Goal: Obtain resource: Obtain resource

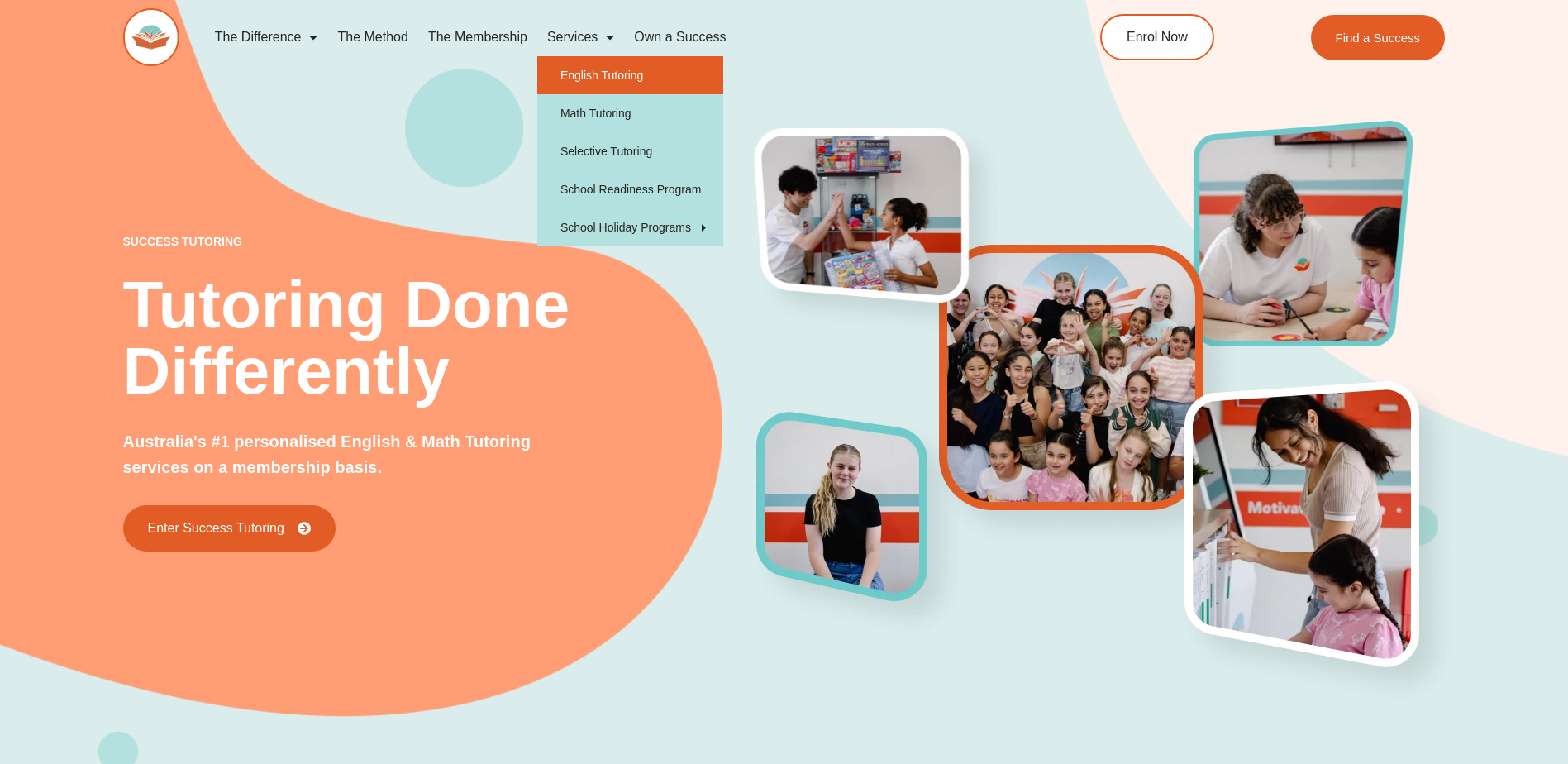
click at [609, 85] on link "English Tutoring" at bounding box center [630, 75] width 186 height 38
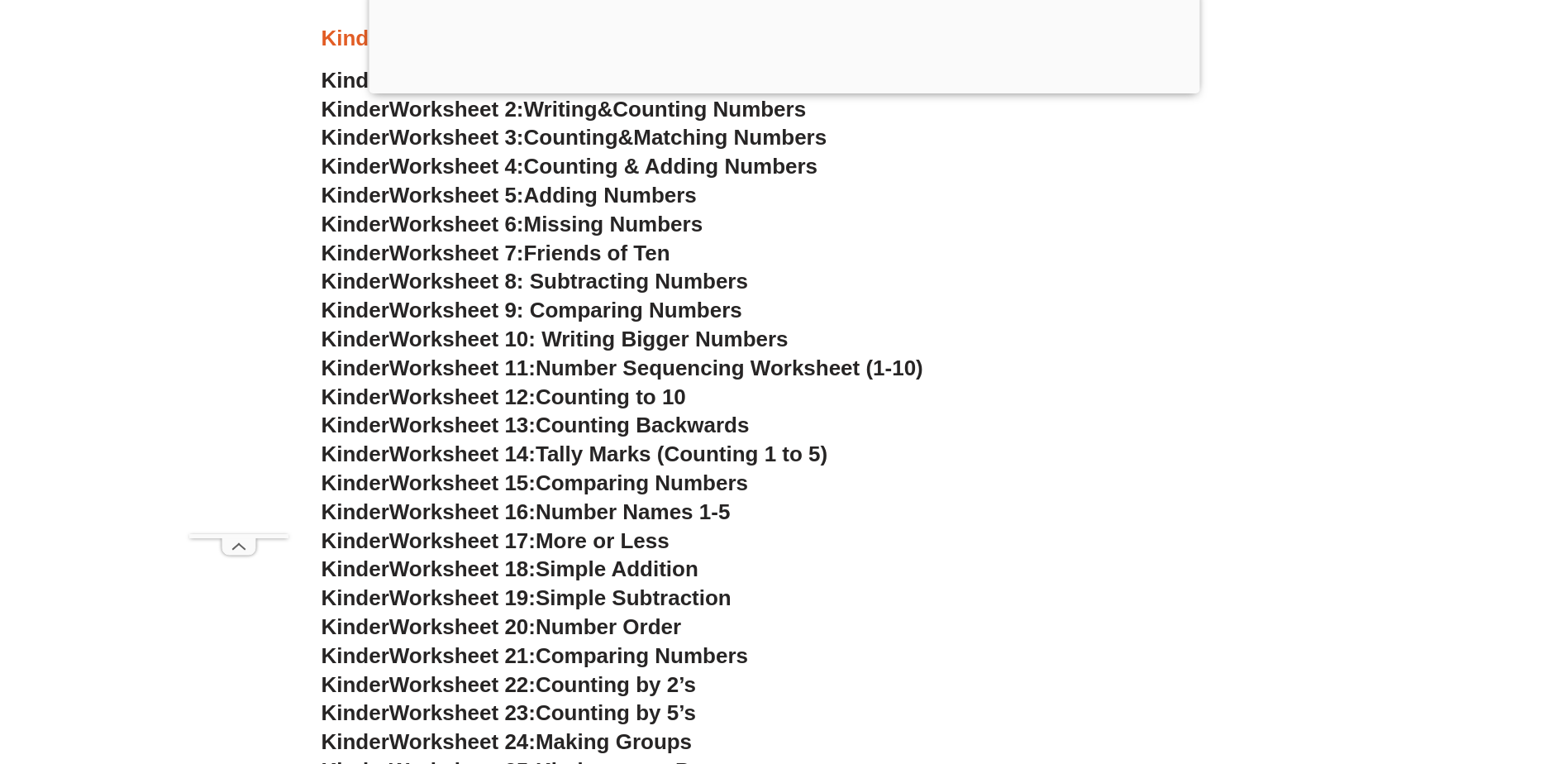
scroll to position [827, 0]
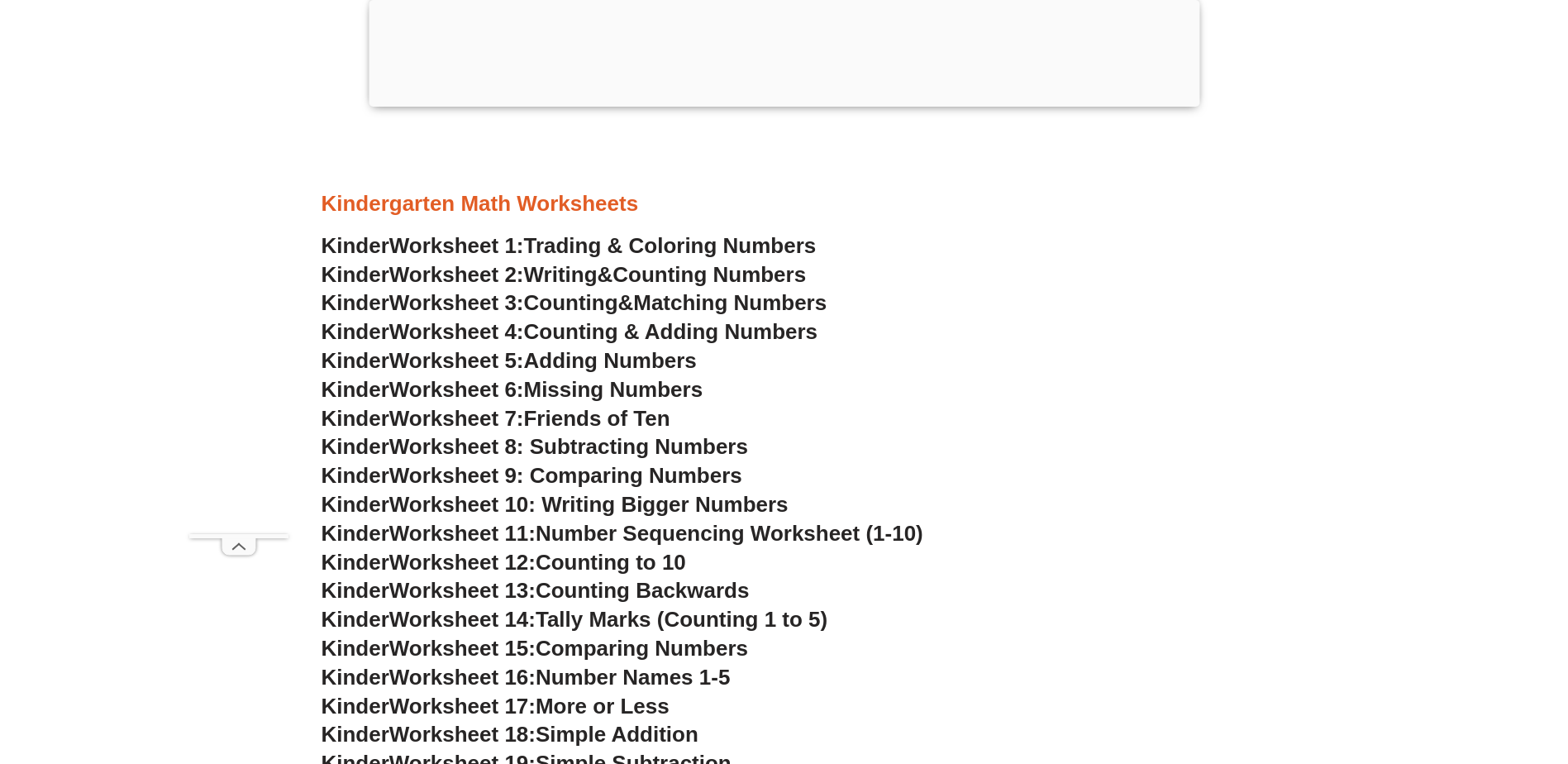
click at [586, 240] on span "Trading & Coloring Numbers" at bounding box center [670, 245] width 292 height 25
click at [598, 269] on span "Writing" at bounding box center [561, 274] width 73 height 25
click at [561, 411] on span "Friends of Ten" at bounding box center [598, 418] width 147 height 25
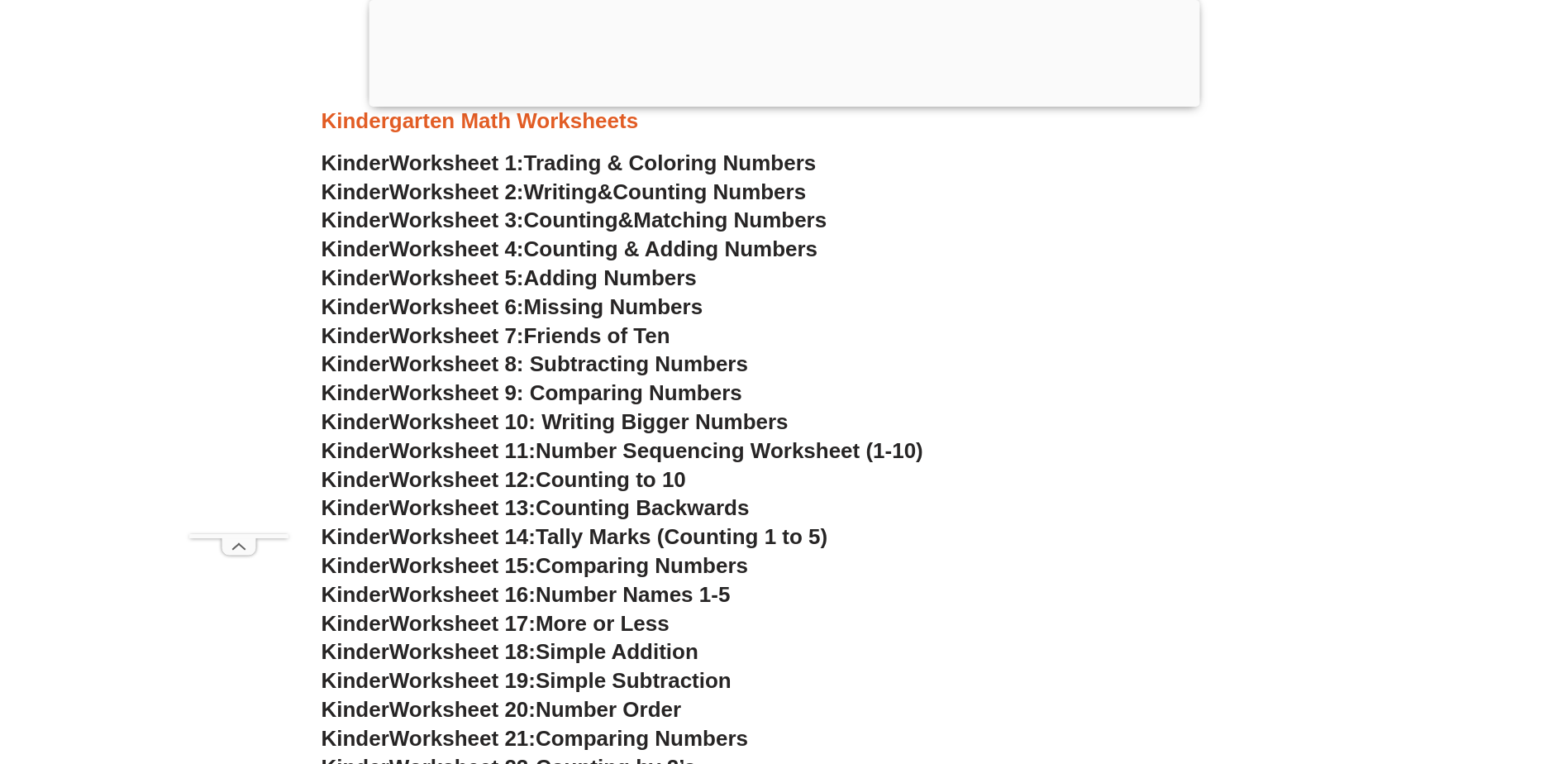
click at [663, 477] on span "Counting to 10" at bounding box center [610, 479] width 150 height 25
click at [624, 477] on span "Counting to 10" at bounding box center [610, 479] width 150 height 25
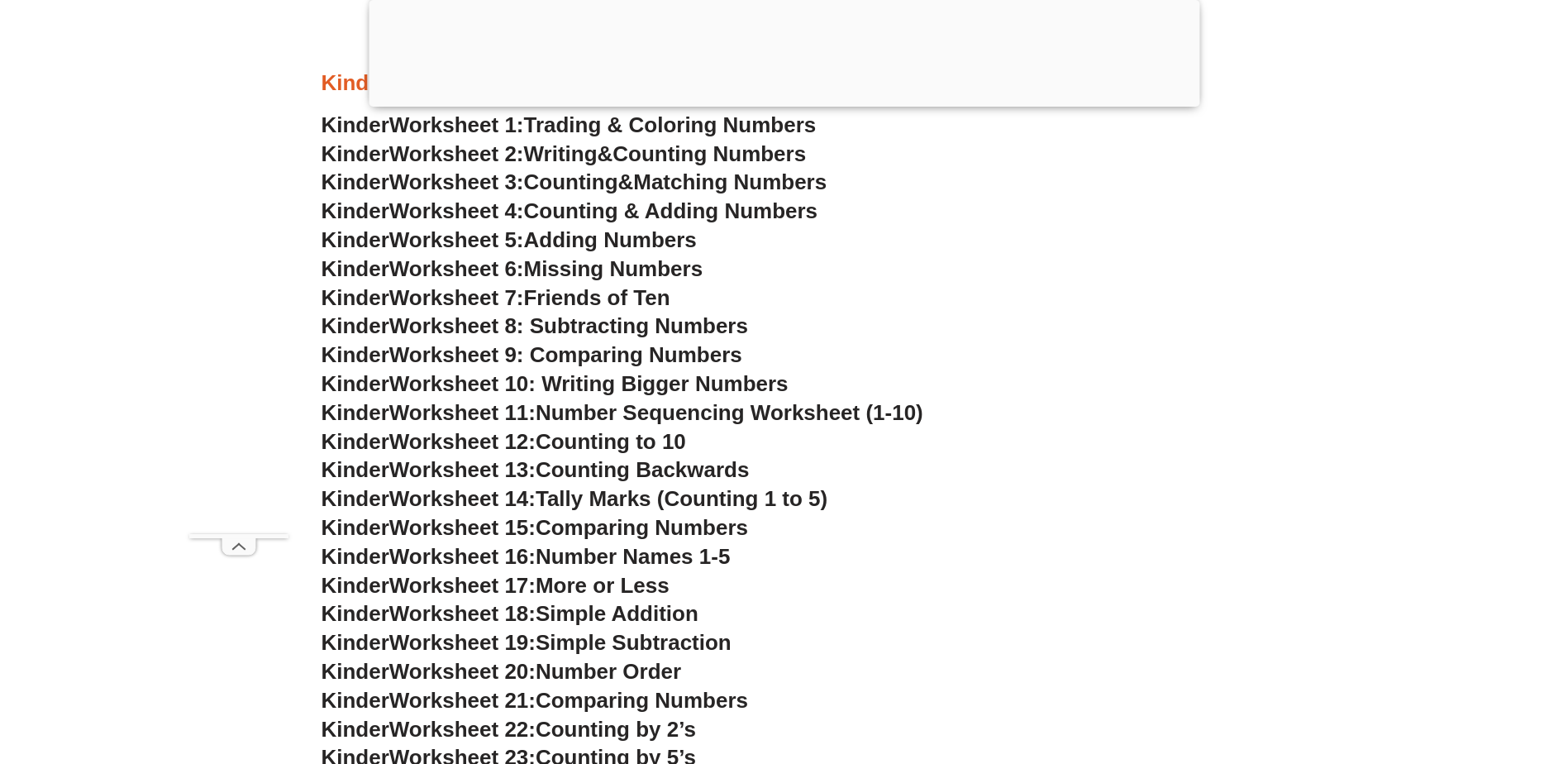
click at [783, 102] on div at bounding box center [784, 102] width 830 height 0
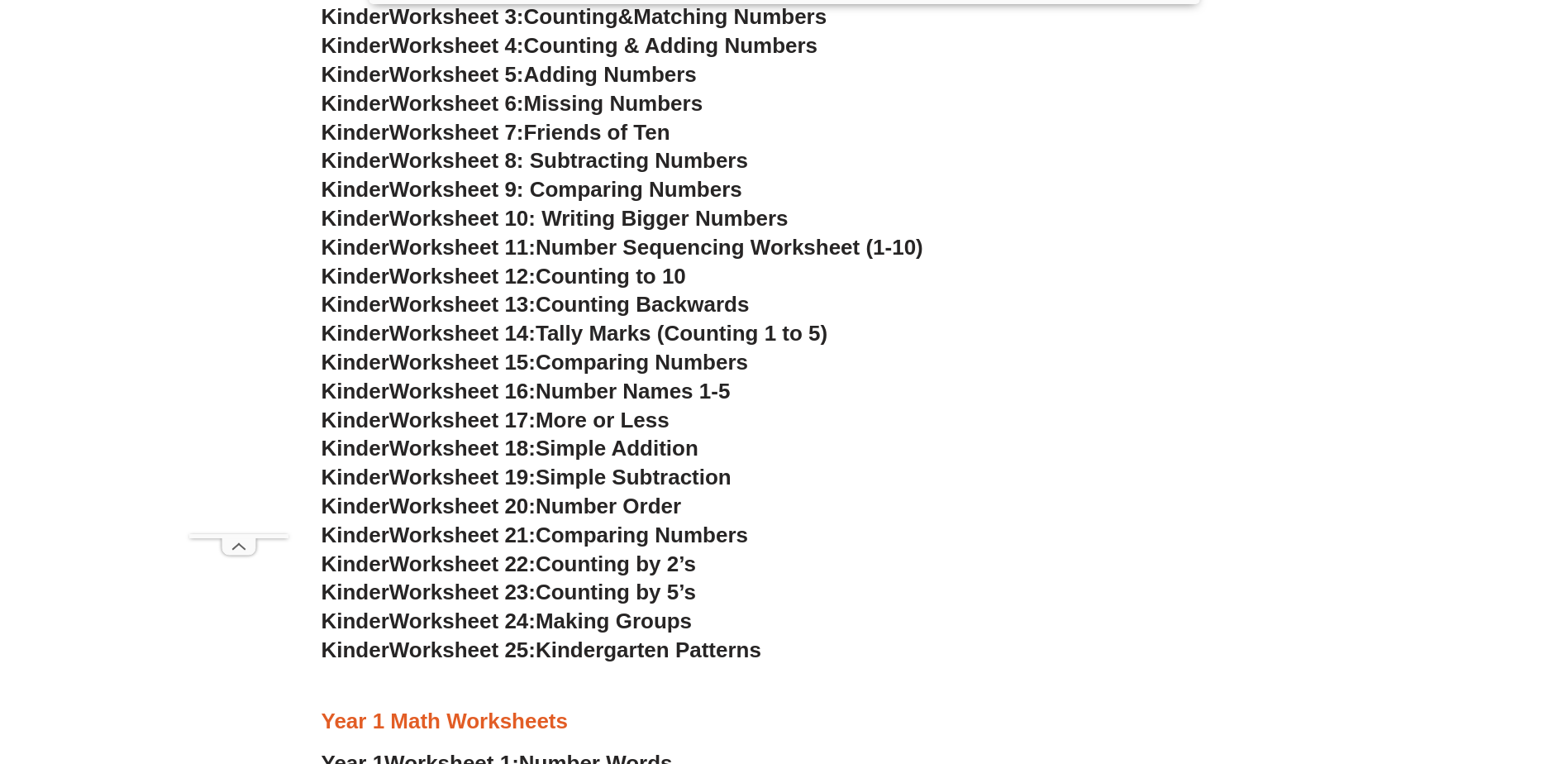
click at [554, 273] on span "Counting to 10" at bounding box center [610, 275] width 150 height 25
drag, startPoint x: 702, startPoint y: 277, endPoint x: 322, endPoint y: 275, distance: 380.0
click at [322, 275] on h3 "Kinder Worksheet 12: Counting to 10" at bounding box center [784, 276] width 926 height 28
drag, startPoint x: 322, startPoint y: 275, endPoint x: 479, endPoint y: 276, distance: 157.0
click at [601, 192] on span "Worksheet 9: Comparing Numbers" at bounding box center [566, 188] width 353 height 25
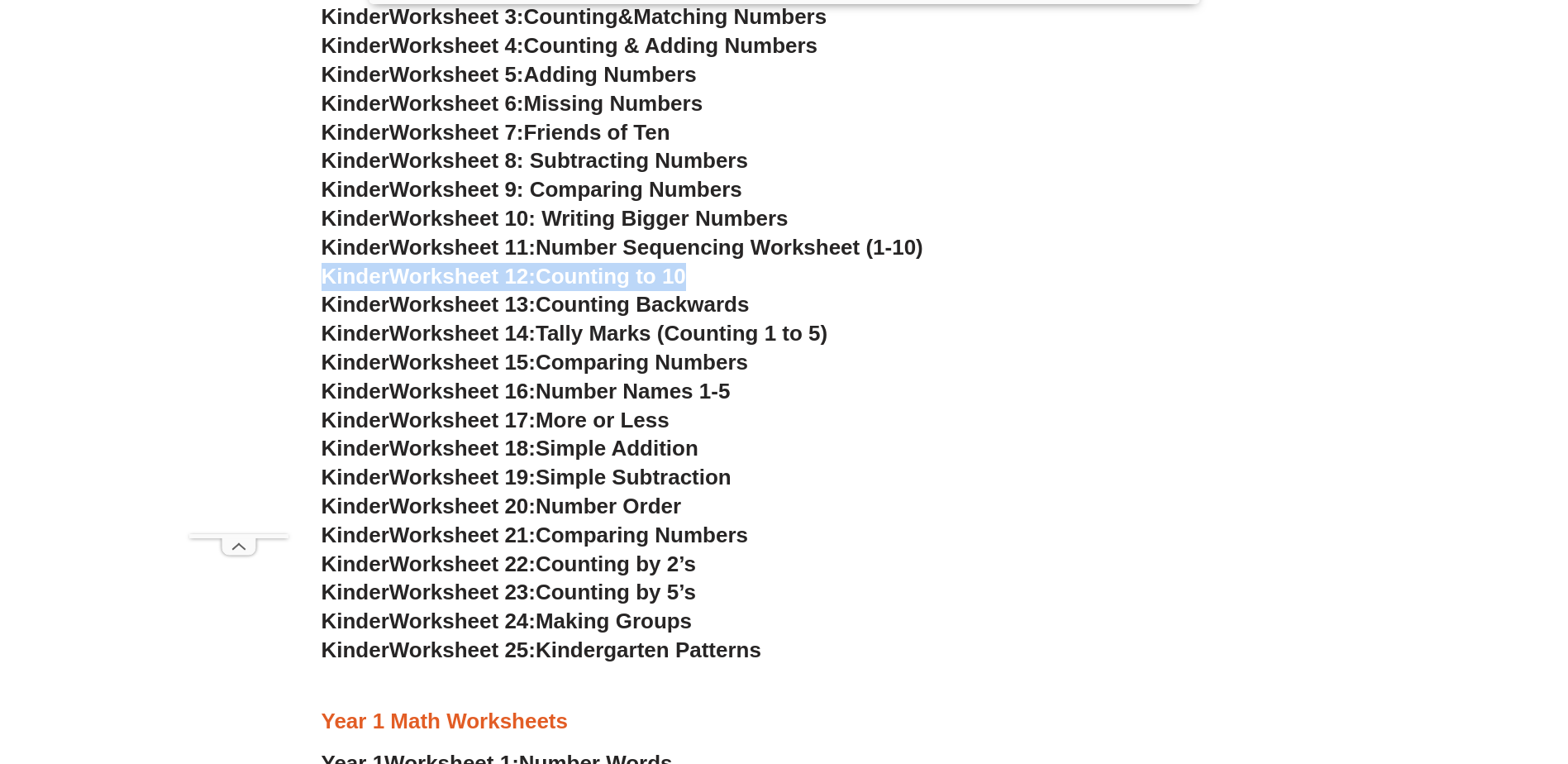
click at [541, 213] on span "Worksheet 10: Writing Bigger Numbers" at bounding box center [589, 217] width 399 height 25
click at [587, 407] on h3 "Kinder Worksheet 17: More or Less" at bounding box center [784, 420] width 926 height 28
click at [586, 391] on span "Number Names 1-5" at bounding box center [633, 391] width 194 height 25
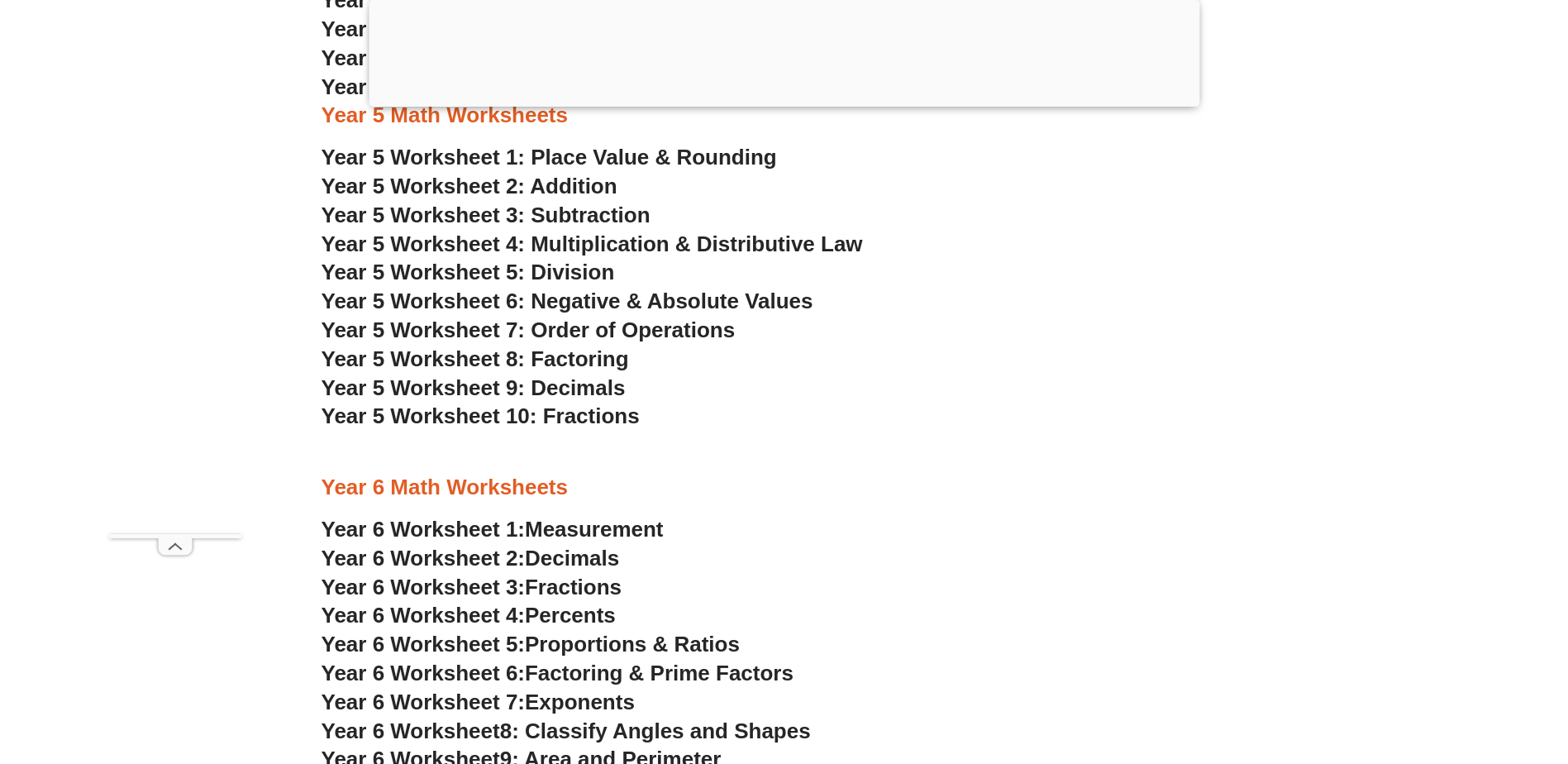
scroll to position [3701, 0]
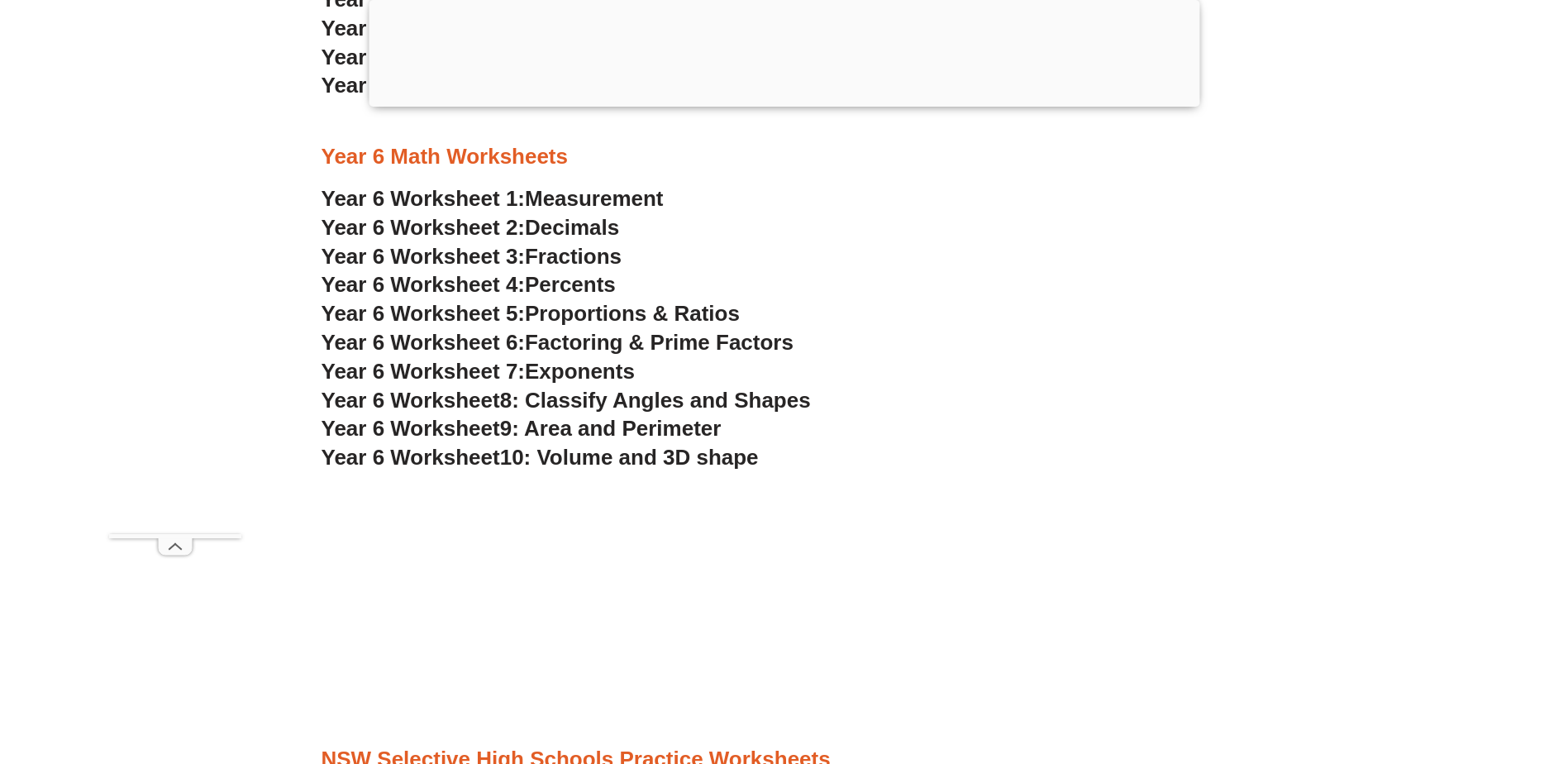
click at [604, 401] on span "8: Classify Angles and Shapes" at bounding box center [656, 400] width 311 height 25
click at [594, 366] on span "Exponents" at bounding box center [580, 371] width 110 height 25
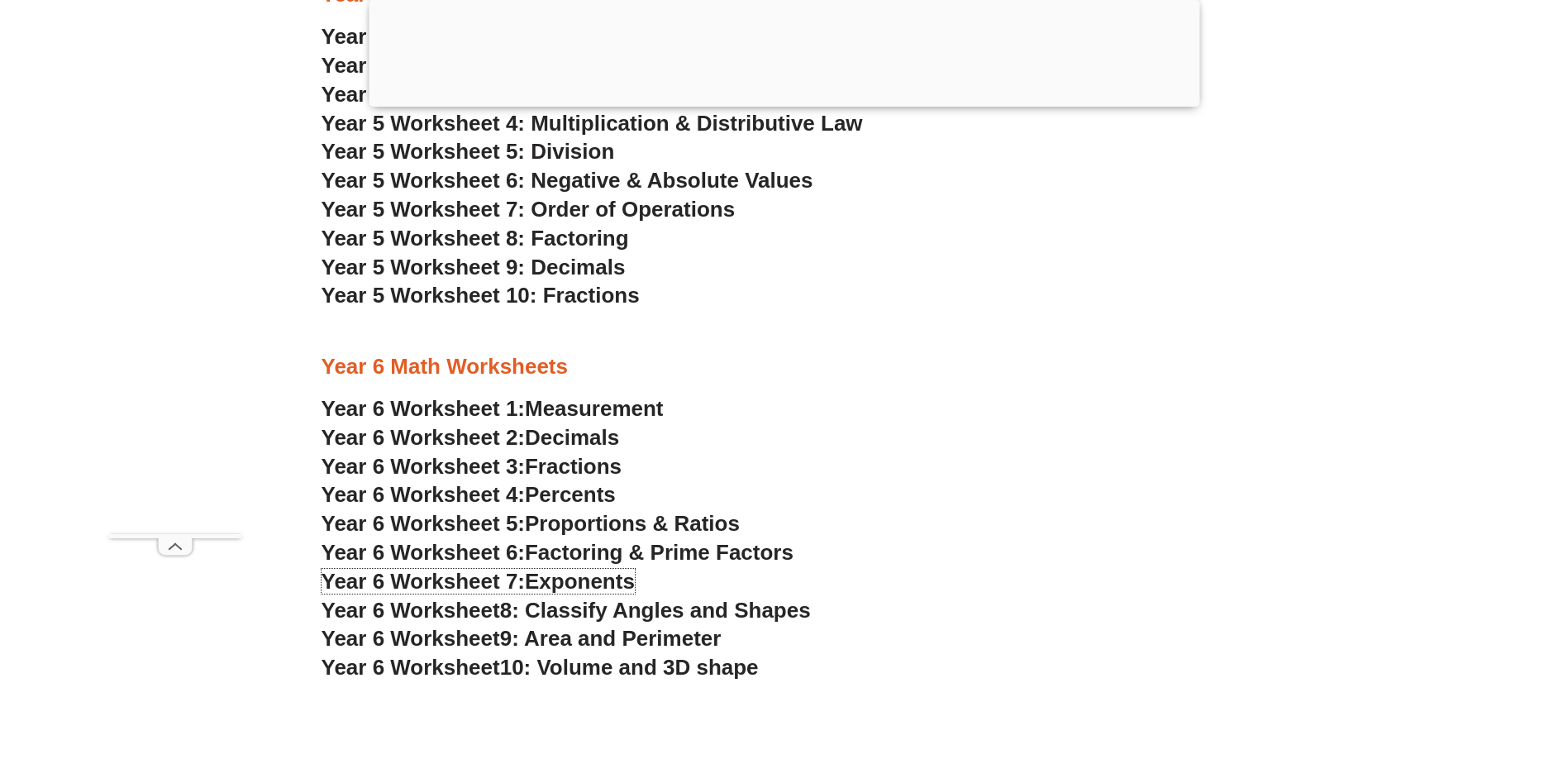
scroll to position [3452, 0]
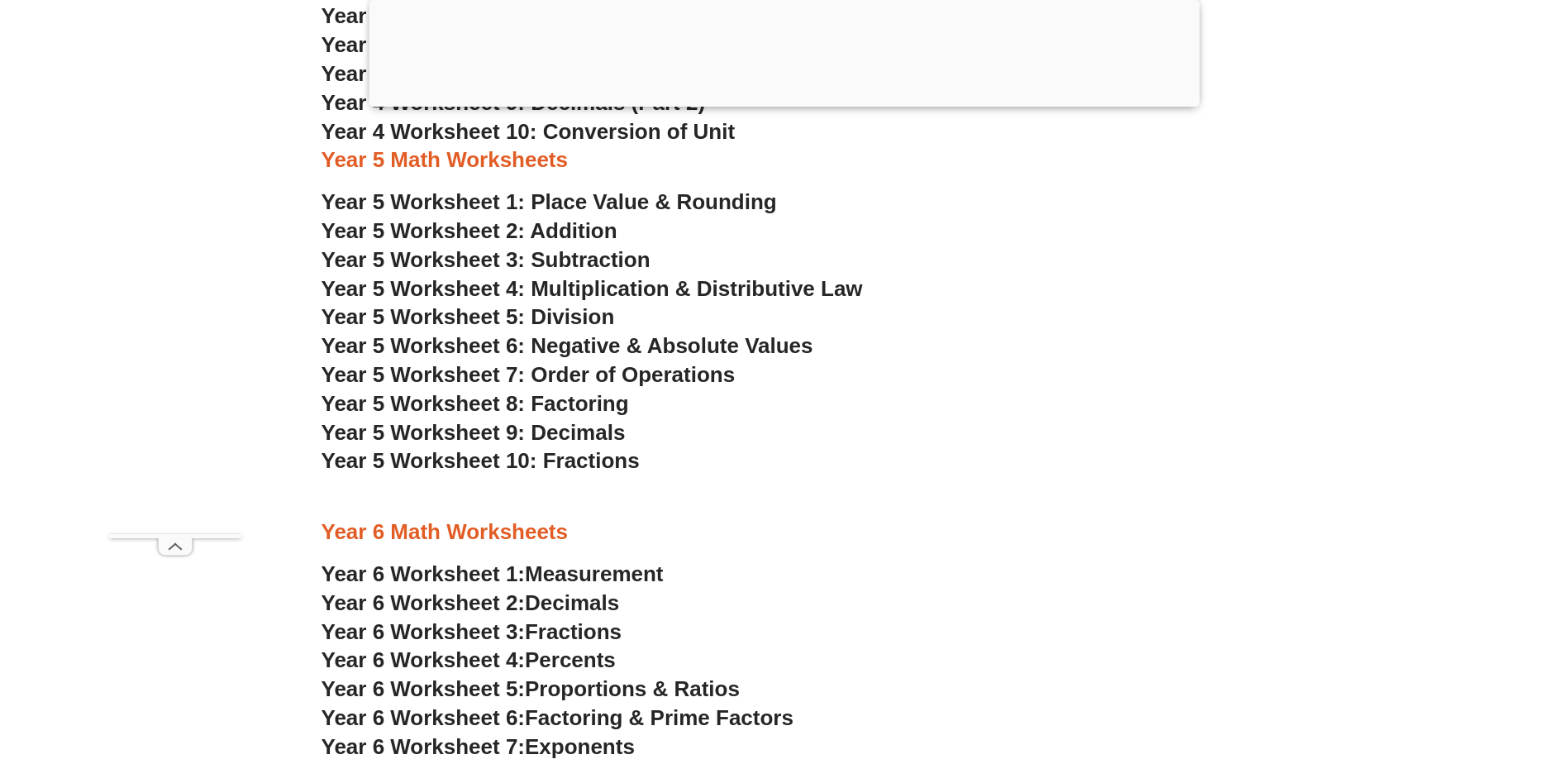
click at [606, 286] on span "Year 5 Worksheet 4: Multiplication & Distributive Law" at bounding box center [592, 288] width 541 height 25
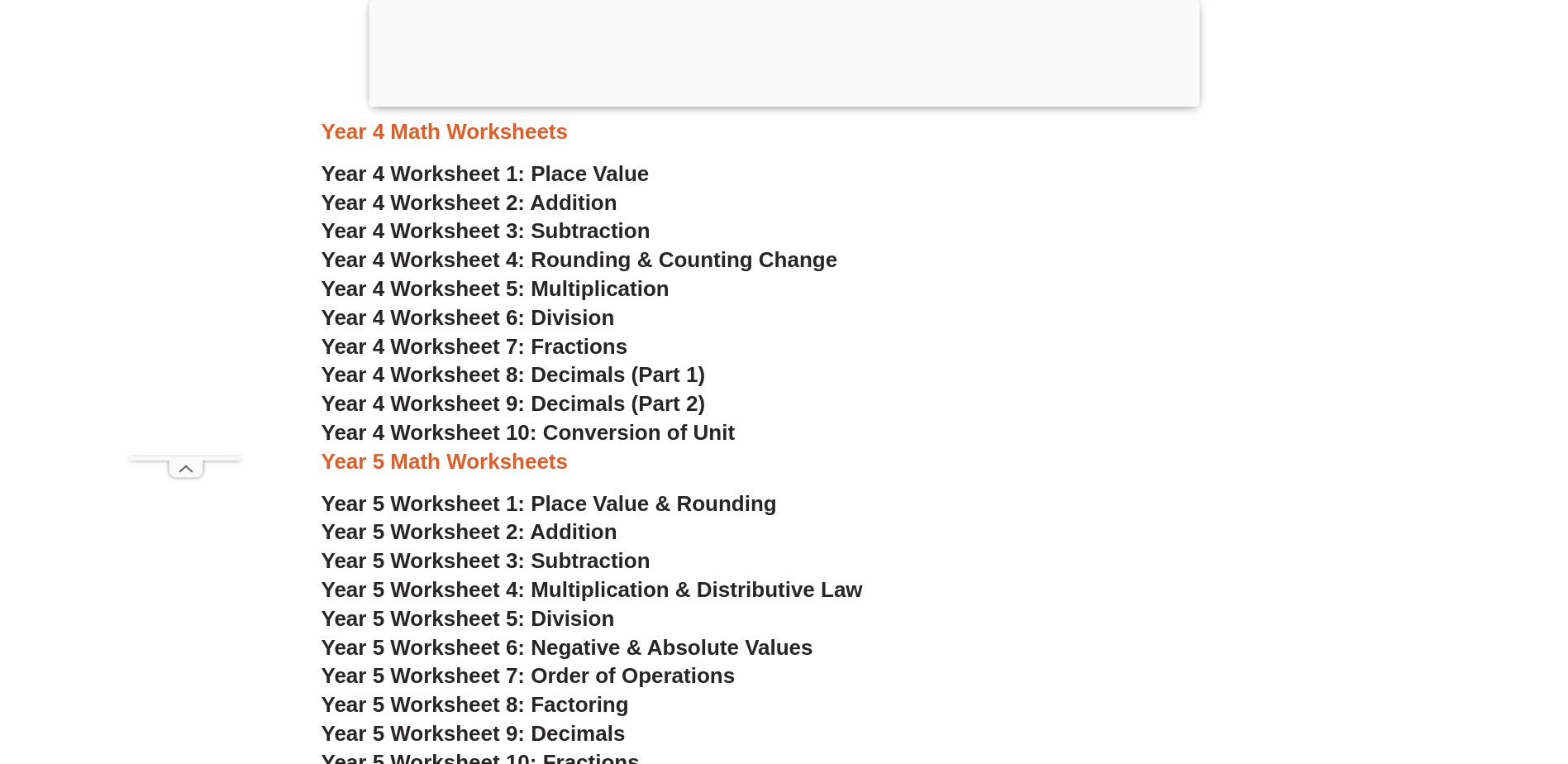
scroll to position [3307, 0]
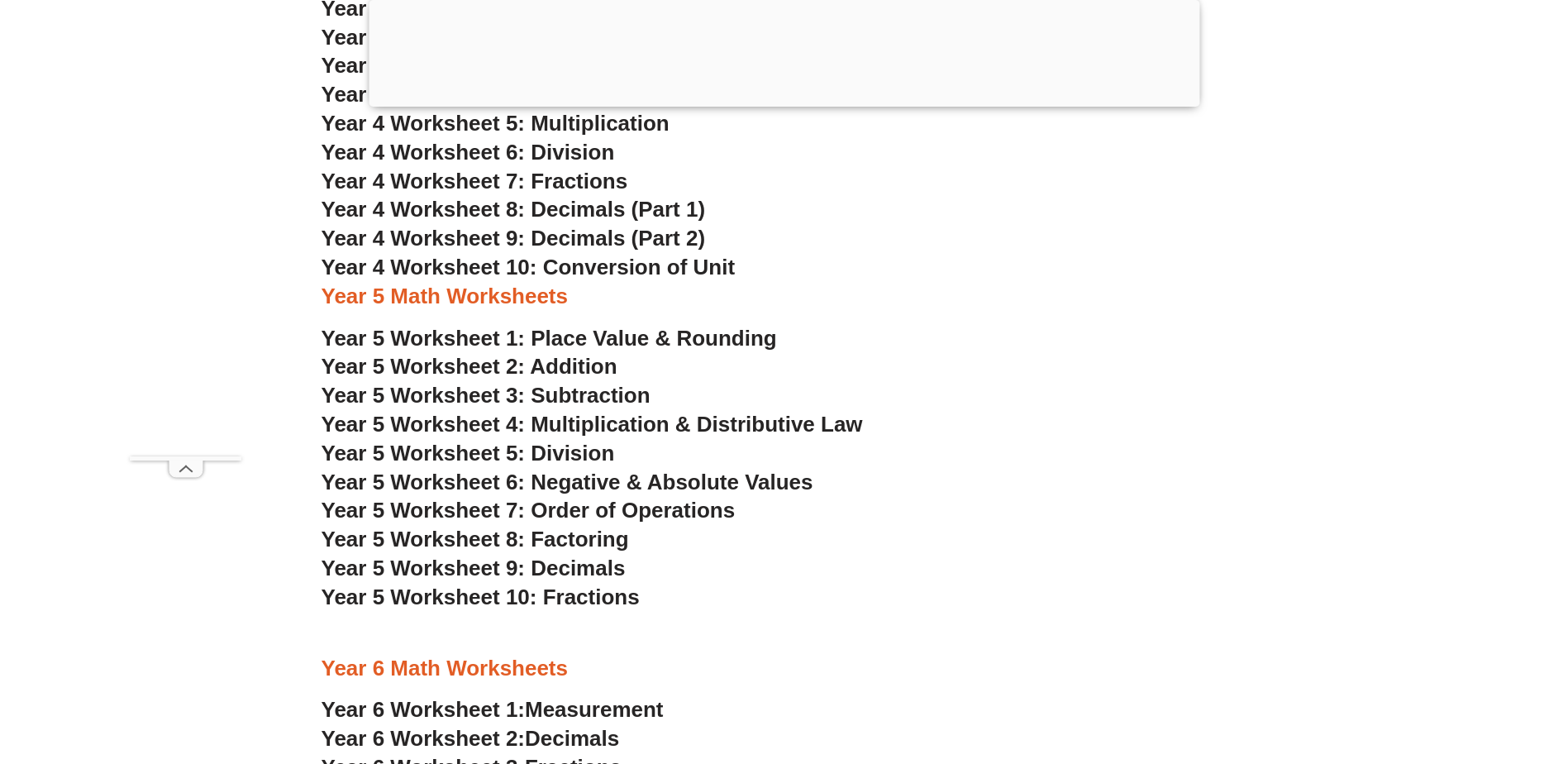
click at [590, 451] on span "Year 5 Worksheet 5: Division" at bounding box center [468, 453] width 293 height 25
